Goal: Navigation & Orientation: Find specific page/section

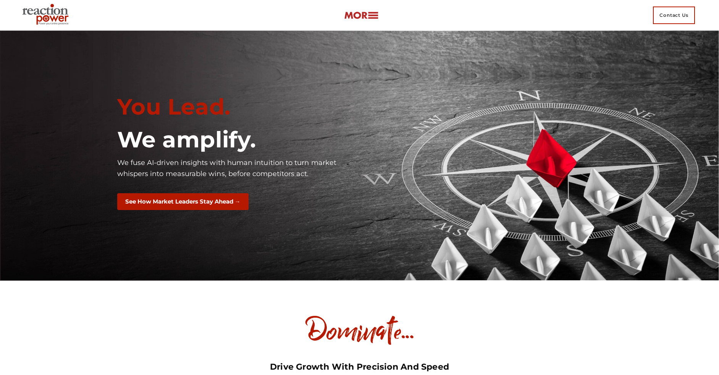
scroll to position [4911, 0]
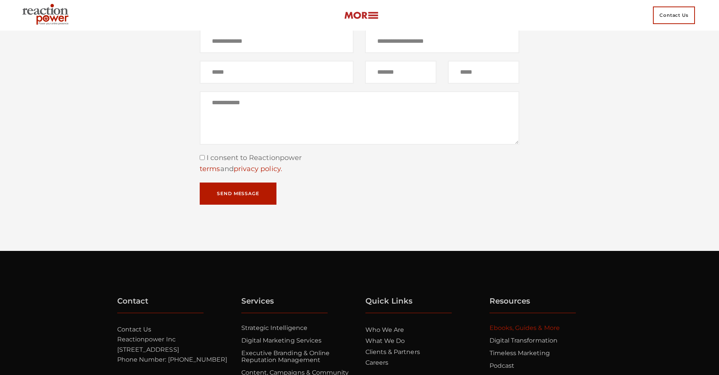
click at [524, 331] on link "Ebooks, Guides & More" at bounding box center [524, 327] width 70 height 7
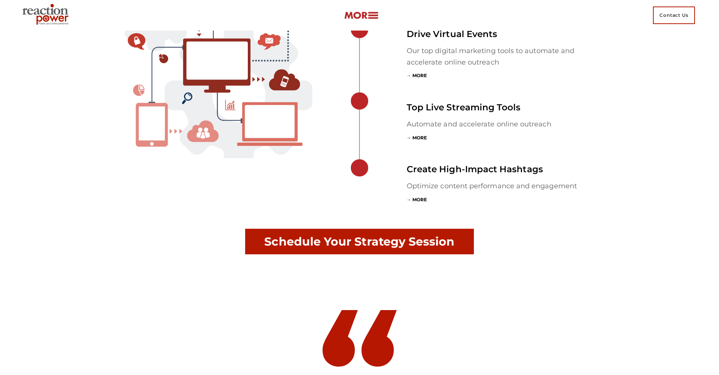
scroll to position [2539, 0]
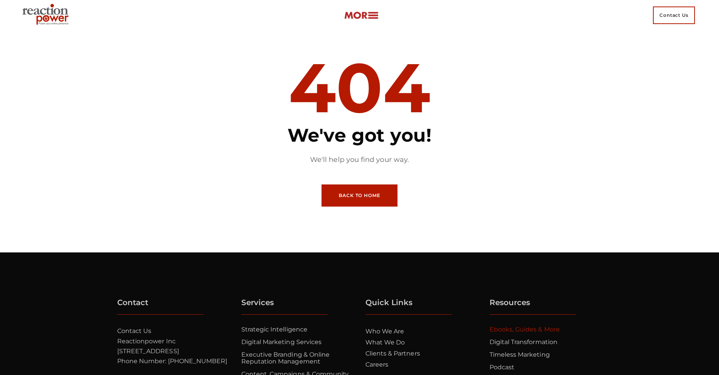
click at [524, 329] on link "Ebooks, Guides & More" at bounding box center [524, 329] width 70 height 7
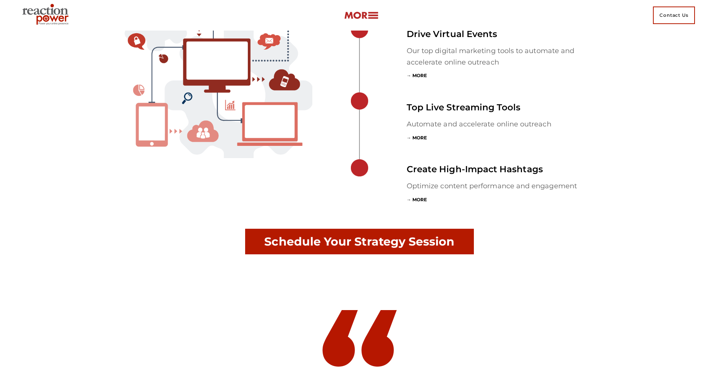
scroll to position [2539, 0]
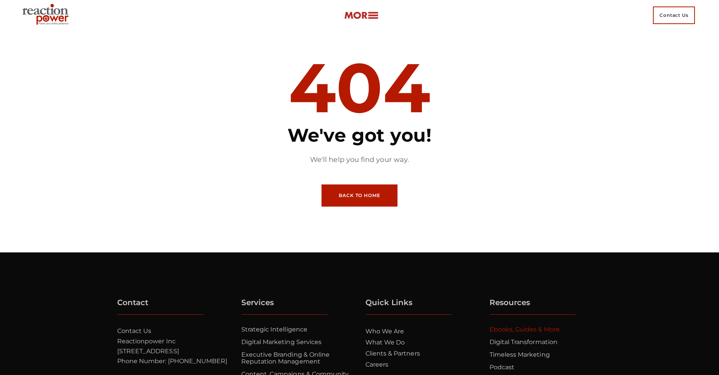
click at [524, 329] on link "Ebooks, Guides & More" at bounding box center [524, 329] width 70 height 7
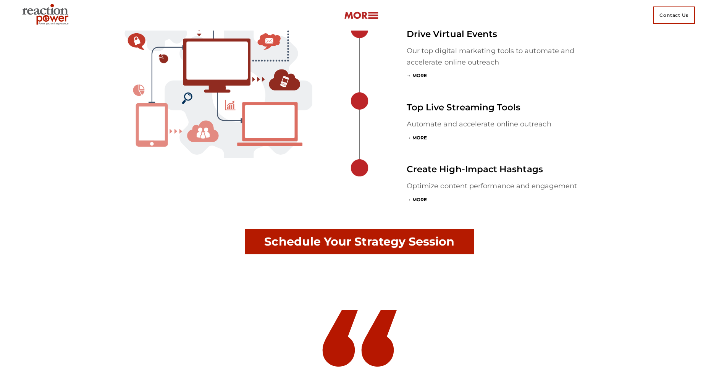
scroll to position [2539, 0]
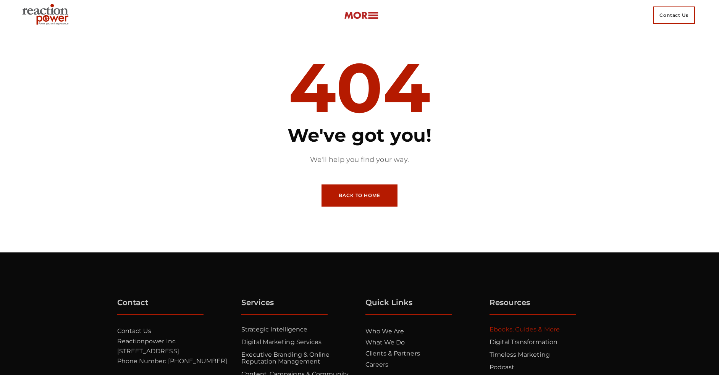
click at [524, 329] on link "Ebooks, Guides & More" at bounding box center [524, 329] width 70 height 7
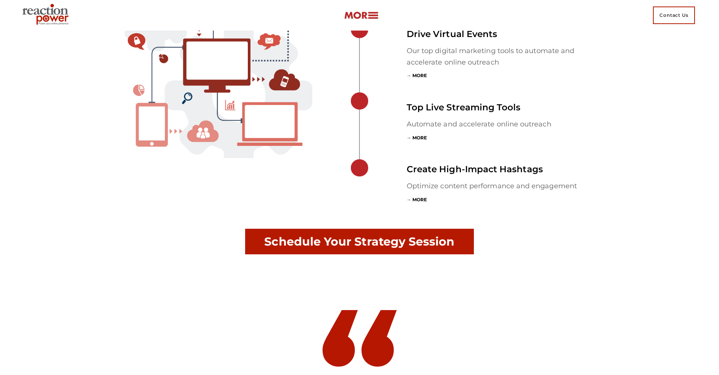
scroll to position [2539, 0]
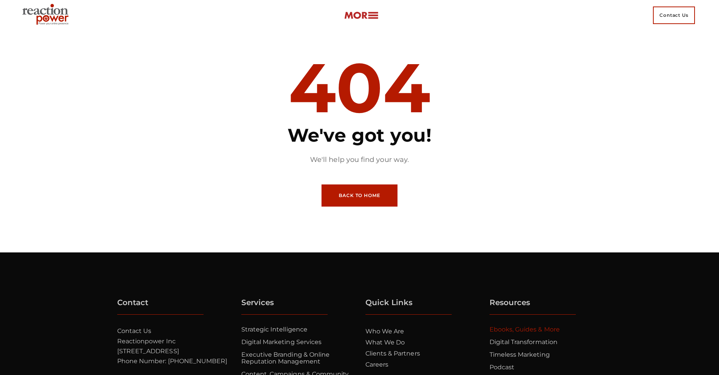
click at [524, 329] on link "Ebooks, Guides & More" at bounding box center [524, 329] width 70 height 7
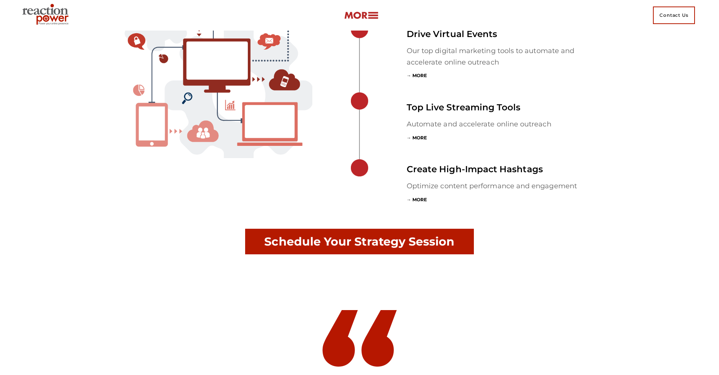
scroll to position [2539, 0]
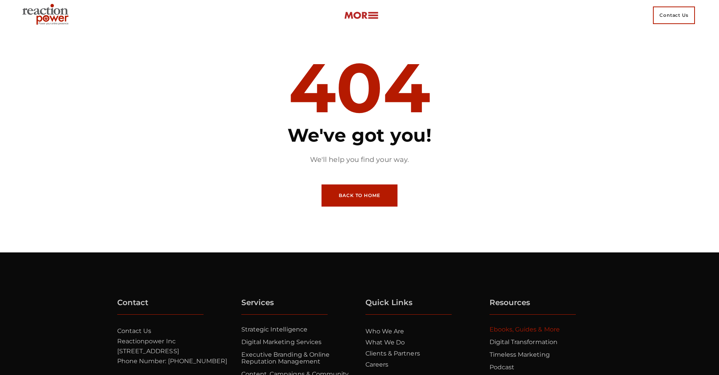
click at [524, 329] on link "Ebooks, Guides & More" at bounding box center [524, 329] width 70 height 7
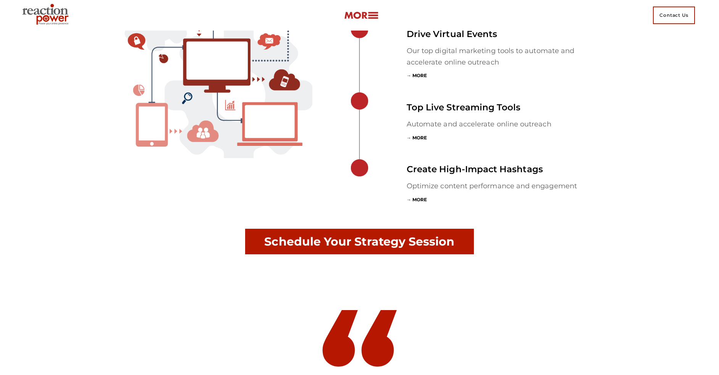
scroll to position [2539, 0]
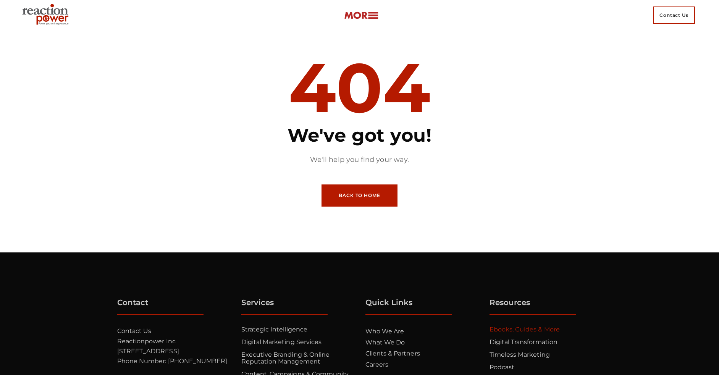
click at [524, 329] on link "Ebooks, Guides & More" at bounding box center [524, 329] width 70 height 7
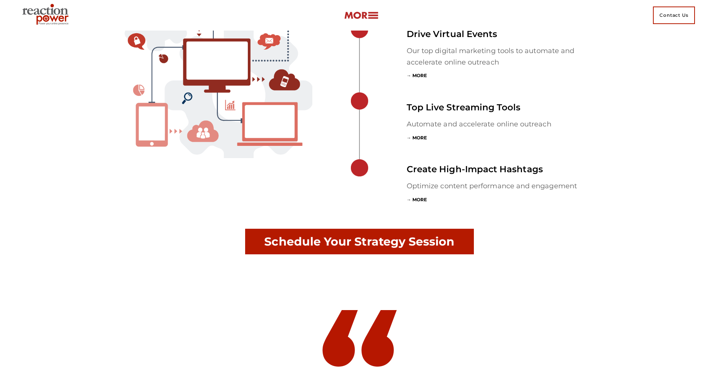
scroll to position [2539, 0]
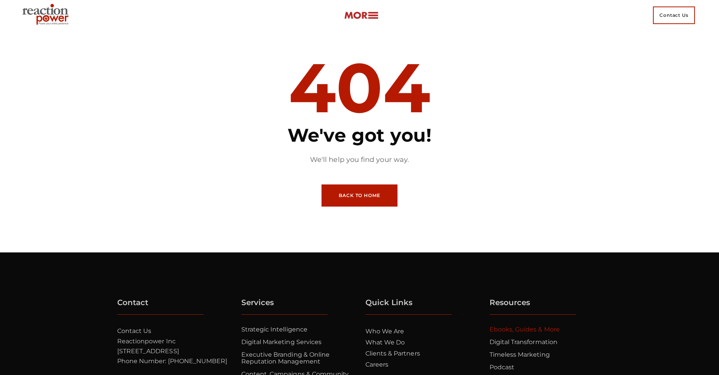
click at [524, 329] on link "Ebooks, Guides & More" at bounding box center [524, 329] width 70 height 7
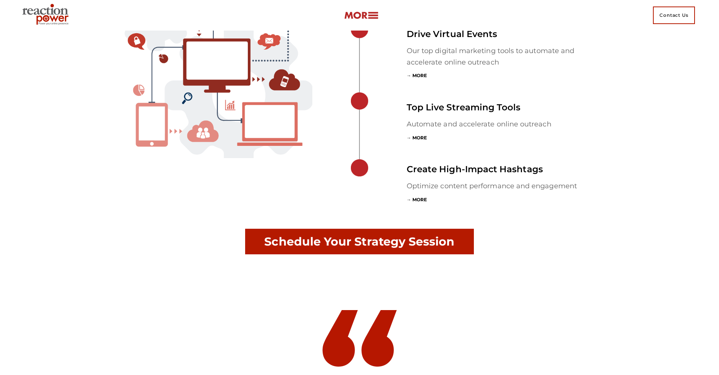
scroll to position [2539, 0]
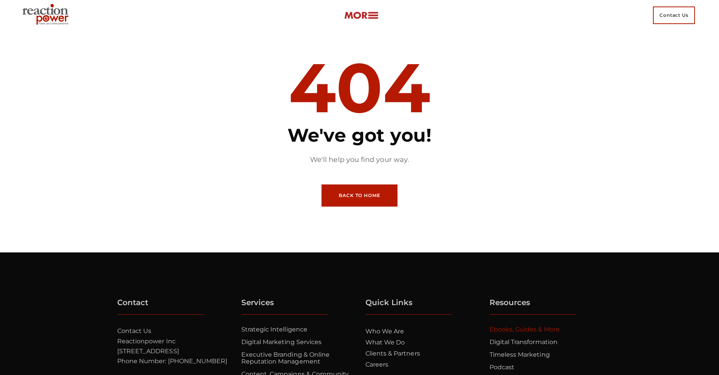
click at [524, 329] on link "Ebooks, Guides & More" at bounding box center [524, 329] width 70 height 7
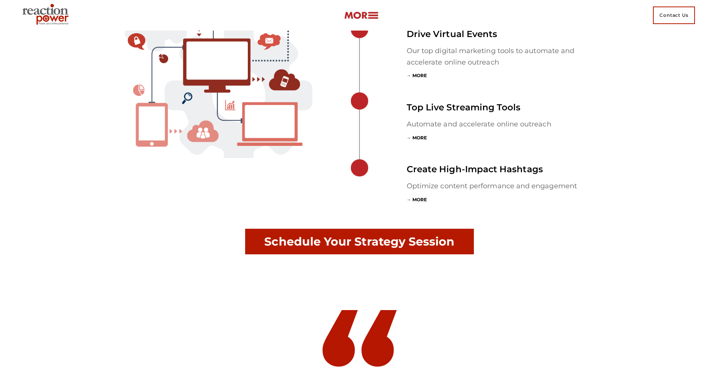
scroll to position [2539, 0]
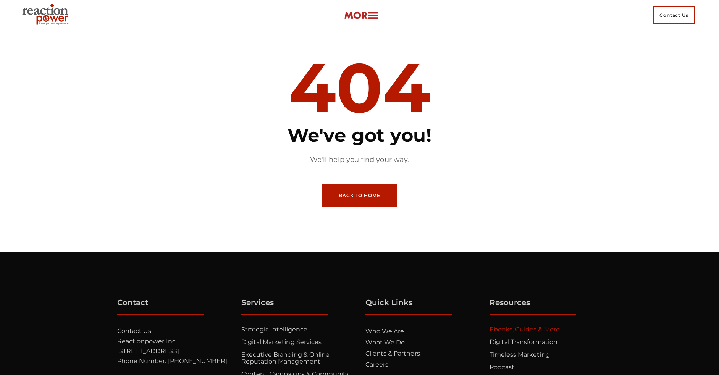
click at [524, 329] on link "Ebooks, Guides & More" at bounding box center [524, 329] width 70 height 7
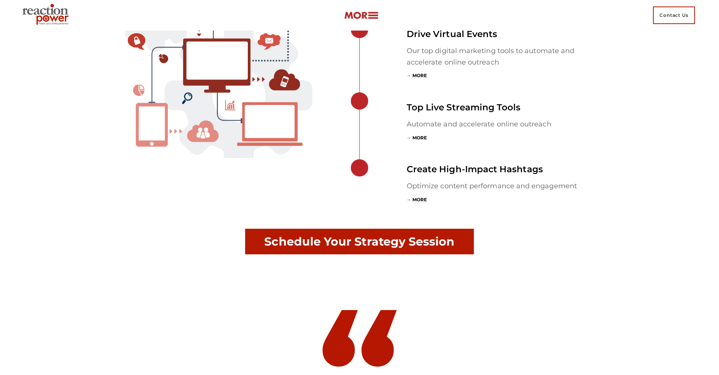
scroll to position [2539, 0]
